Goal: Information Seeking & Learning: Find specific fact

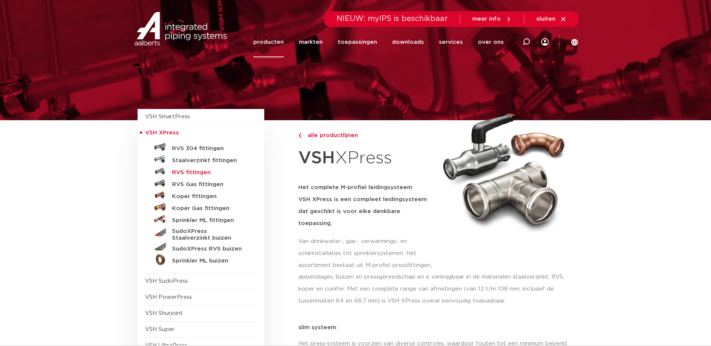
click at [201, 172] on h5 "RVS fittingen" at bounding box center [209, 172] width 74 height 7
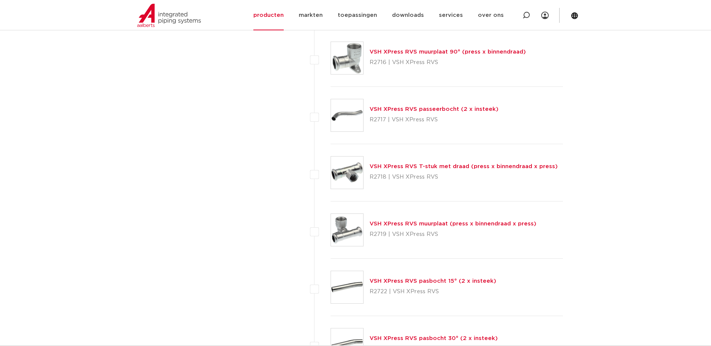
scroll to position [937, 0]
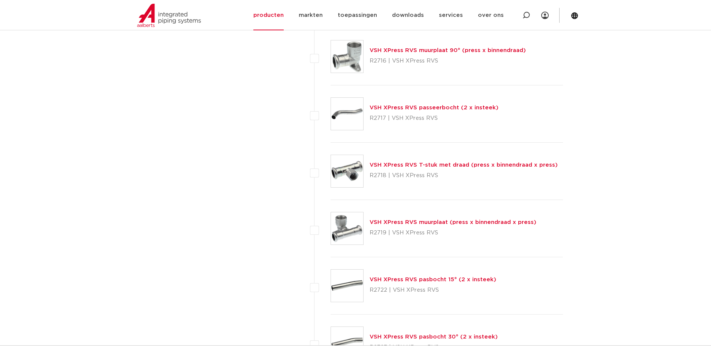
click at [411, 165] on link "VSH XPress RVS T-stuk met draad (press x binnendraad x press)" at bounding box center [463, 165] width 188 height 6
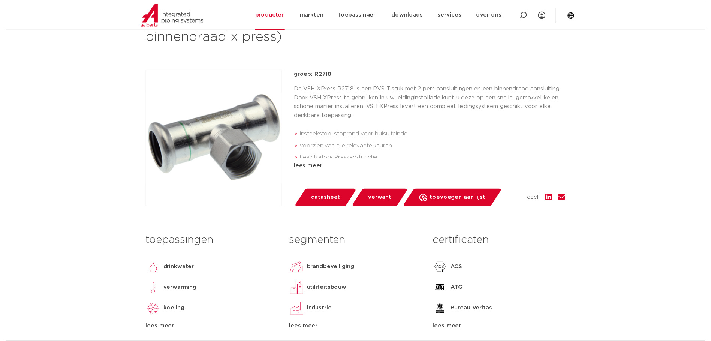
scroll to position [112, 0]
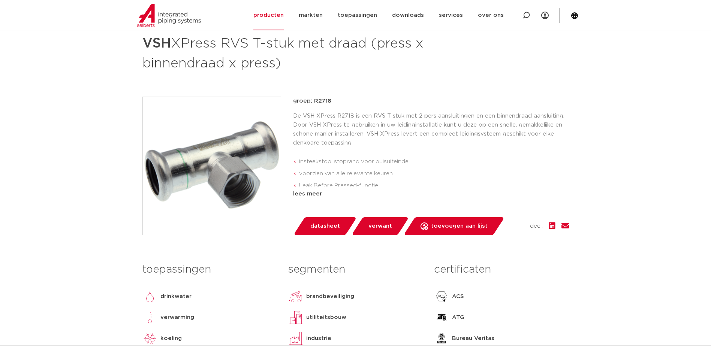
click at [326, 230] on span "datasheet" at bounding box center [325, 226] width 30 height 12
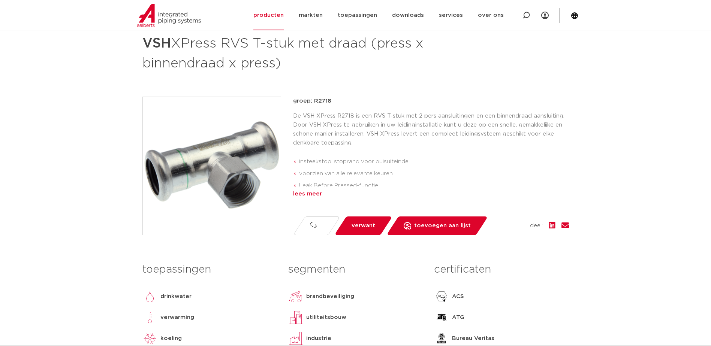
click at [308, 195] on div "lees meer" at bounding box center [431, 194] width 276 height 9
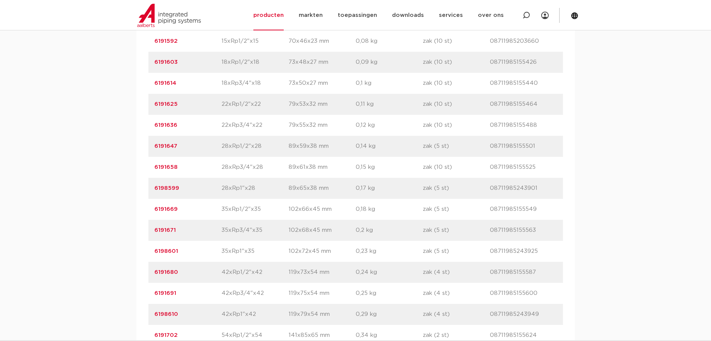
scroll to position [637, 0]
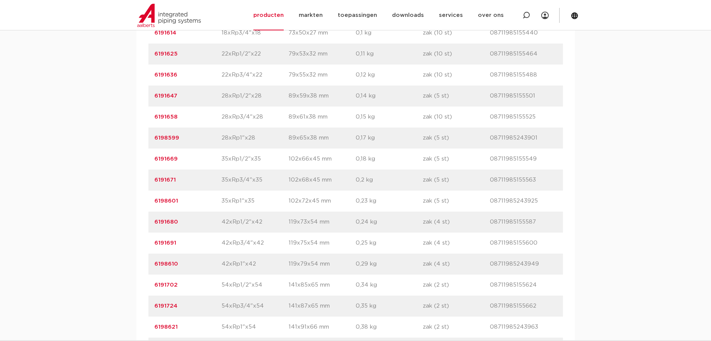
click at [163, 222] on link "6191680" at bounding box center [166, 222] width 24 height 6
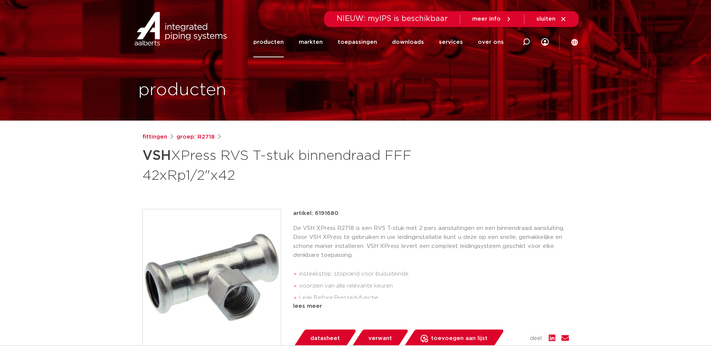
drag, startPoint x: 332, startPoint y: 214, endPoint x: 314, endPoint y: 216, distance: 17.7
click at [314, 216] on div "artikel: 6191680" at bounding box center [431, 213] width 276 height 9
copy p "6191680"
click at [335, 213] on p "artikel: 6191680" at bounding box center [315, 213] width 45 height 9
